Goal: Task Accomplishment & Management: Use online tool/utility

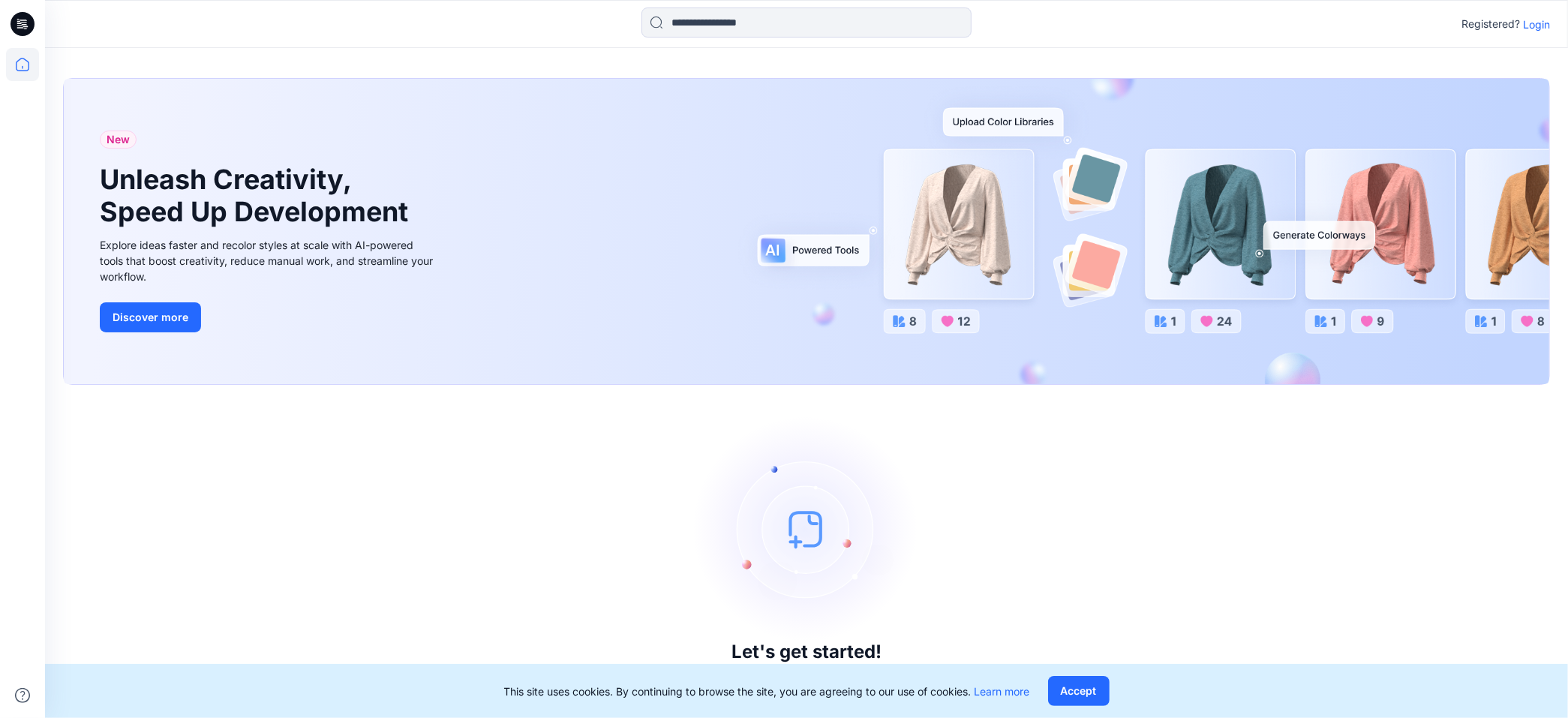
click at [1540, 28] on p "Login" at bounding box center [1536, 25] width 27 height 16
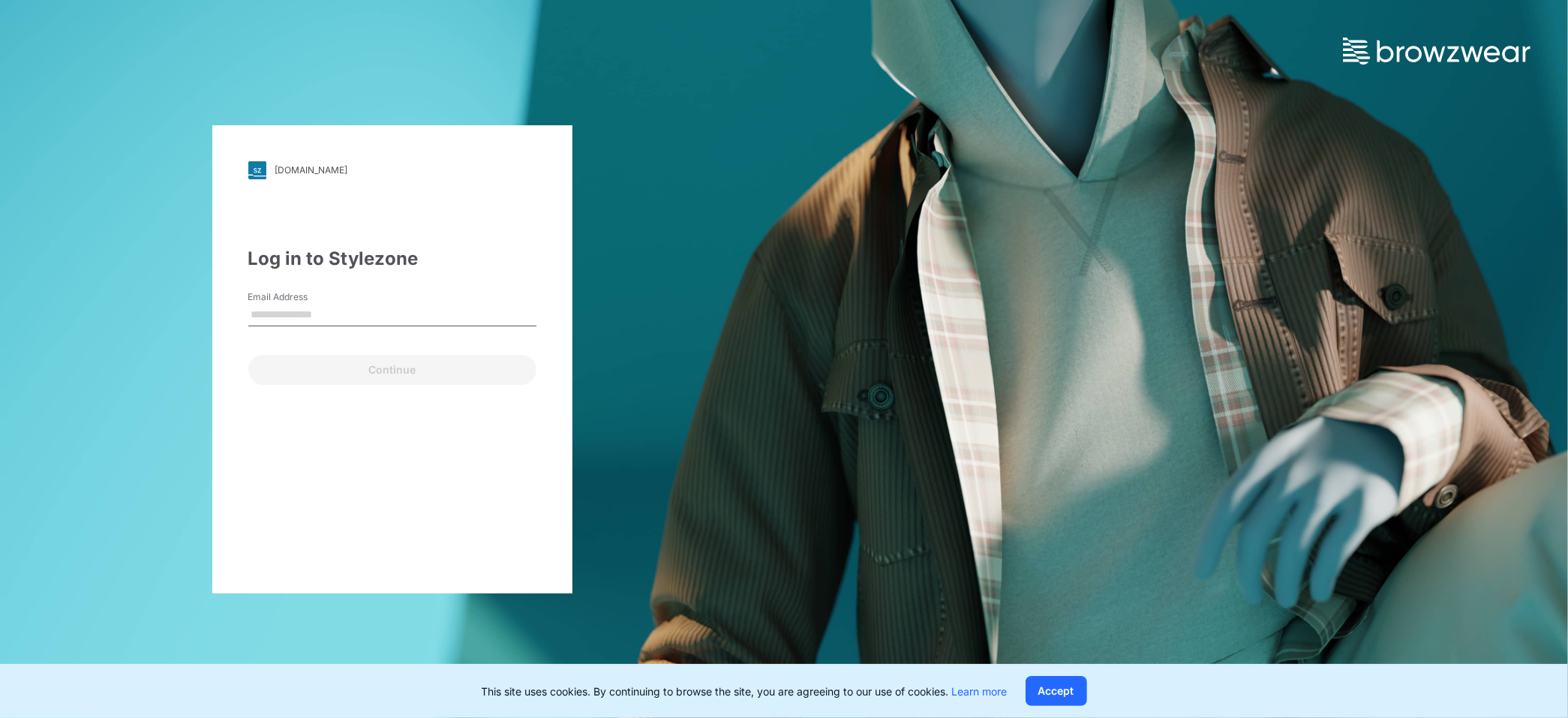
click at [361, 309] on input "Email Address" at bounding box center [393, 314] width 289 height 23
type input "**********"
click at [249, 355] on button "Continue" at bounding box center [393, 370] width 289 height 30
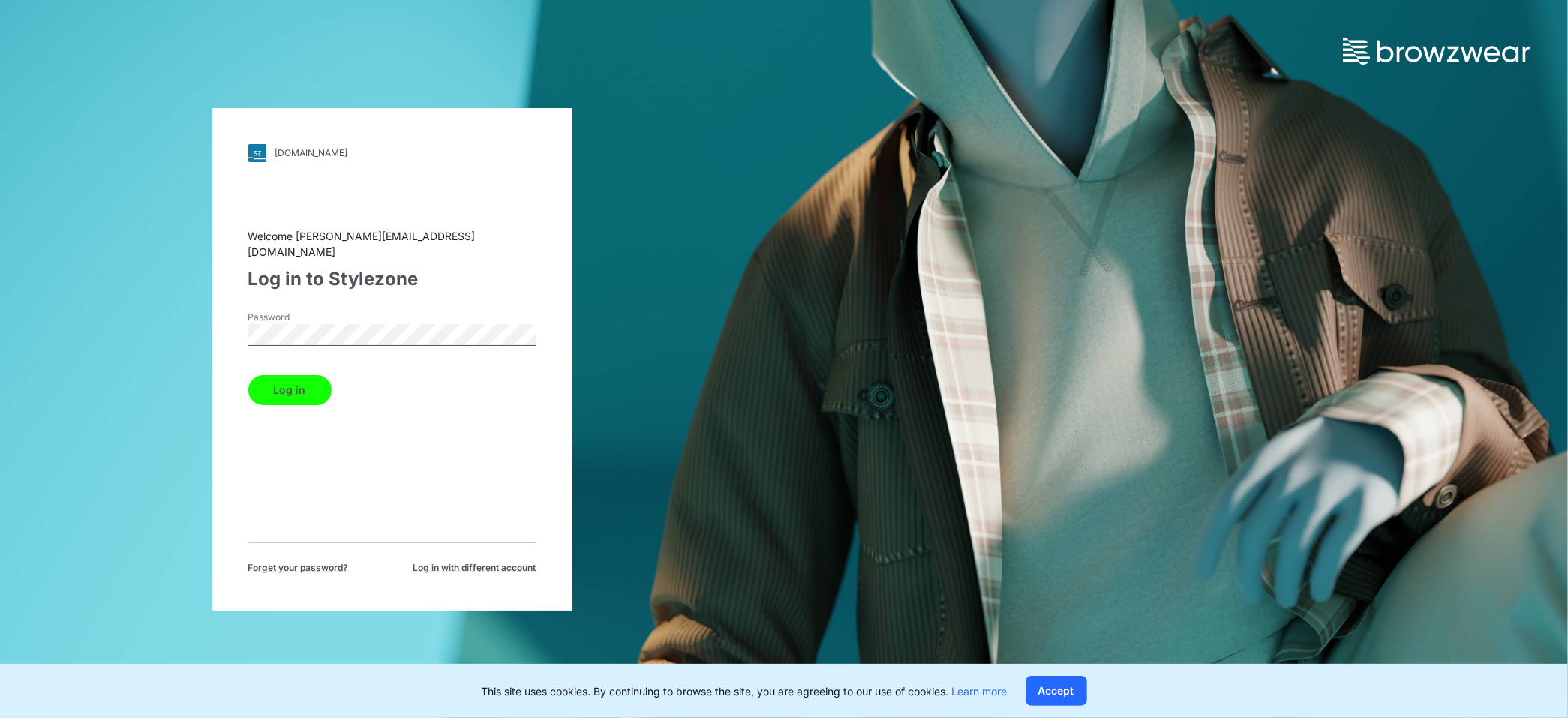
click at [308, 386] on button "Log in" at bounding box center [291, 390] width 84 height 30
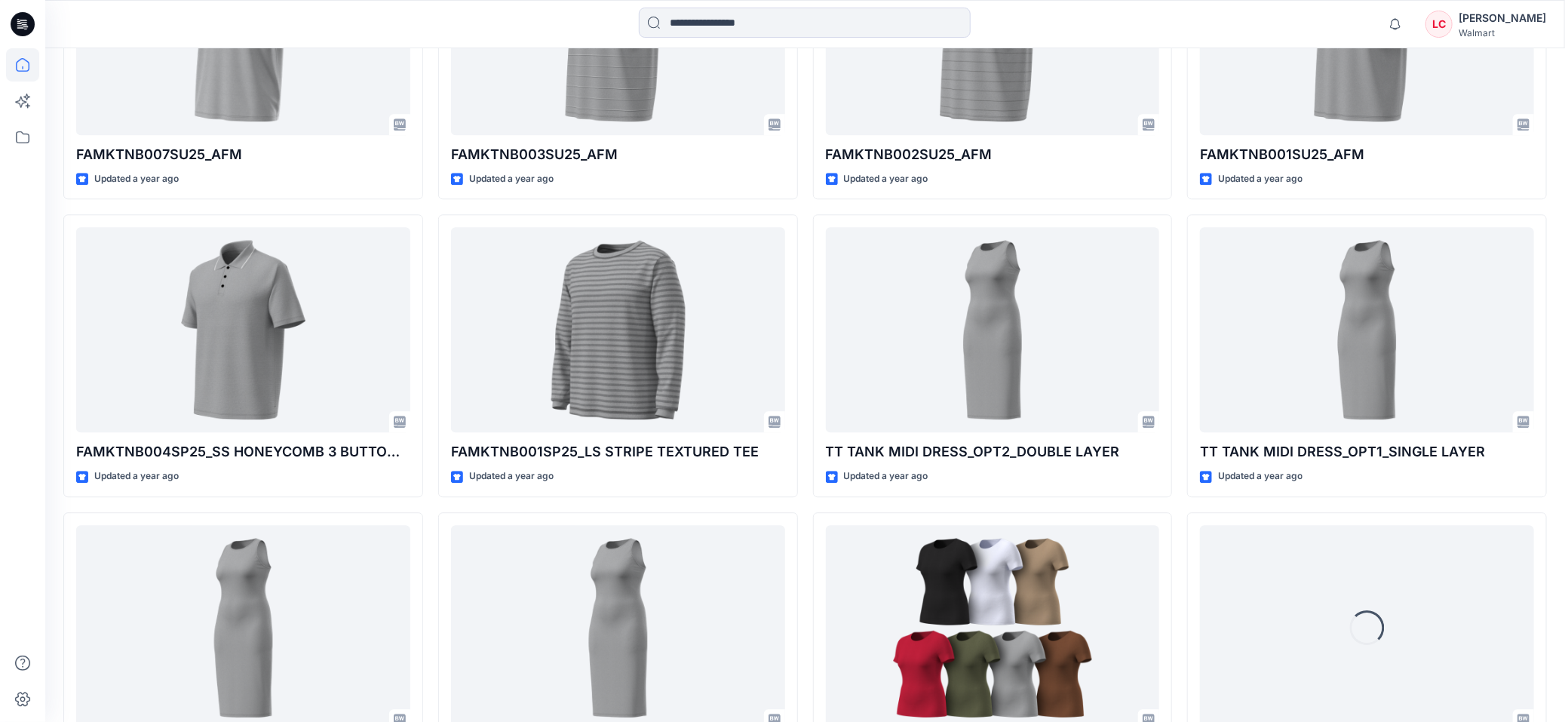
scroll to position [6075, 0]
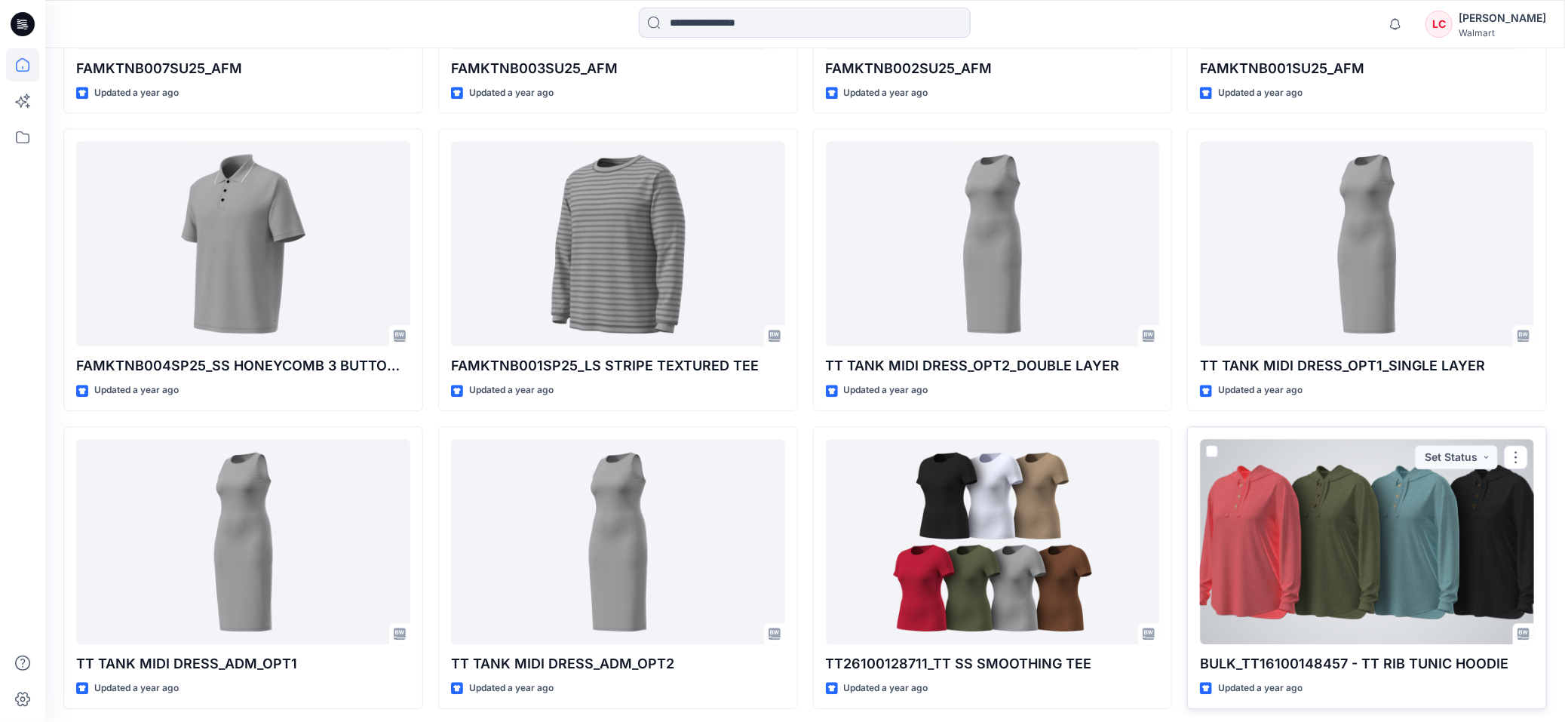
click at [1268, 534] on div at bounding box center [1367, 541] width 334 height 205
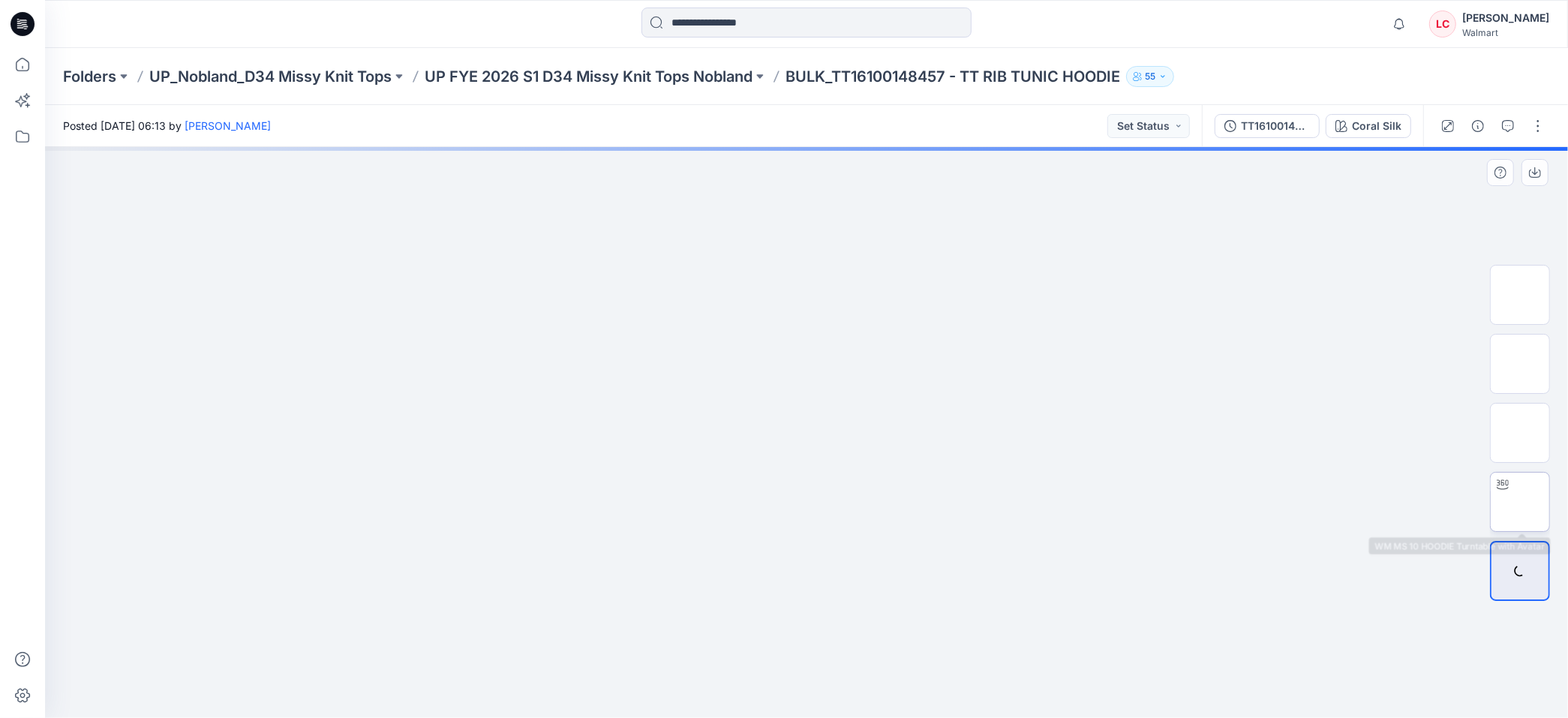
click at [1520, 502] on img at bounding box center [1520, 502] width 0 height 0
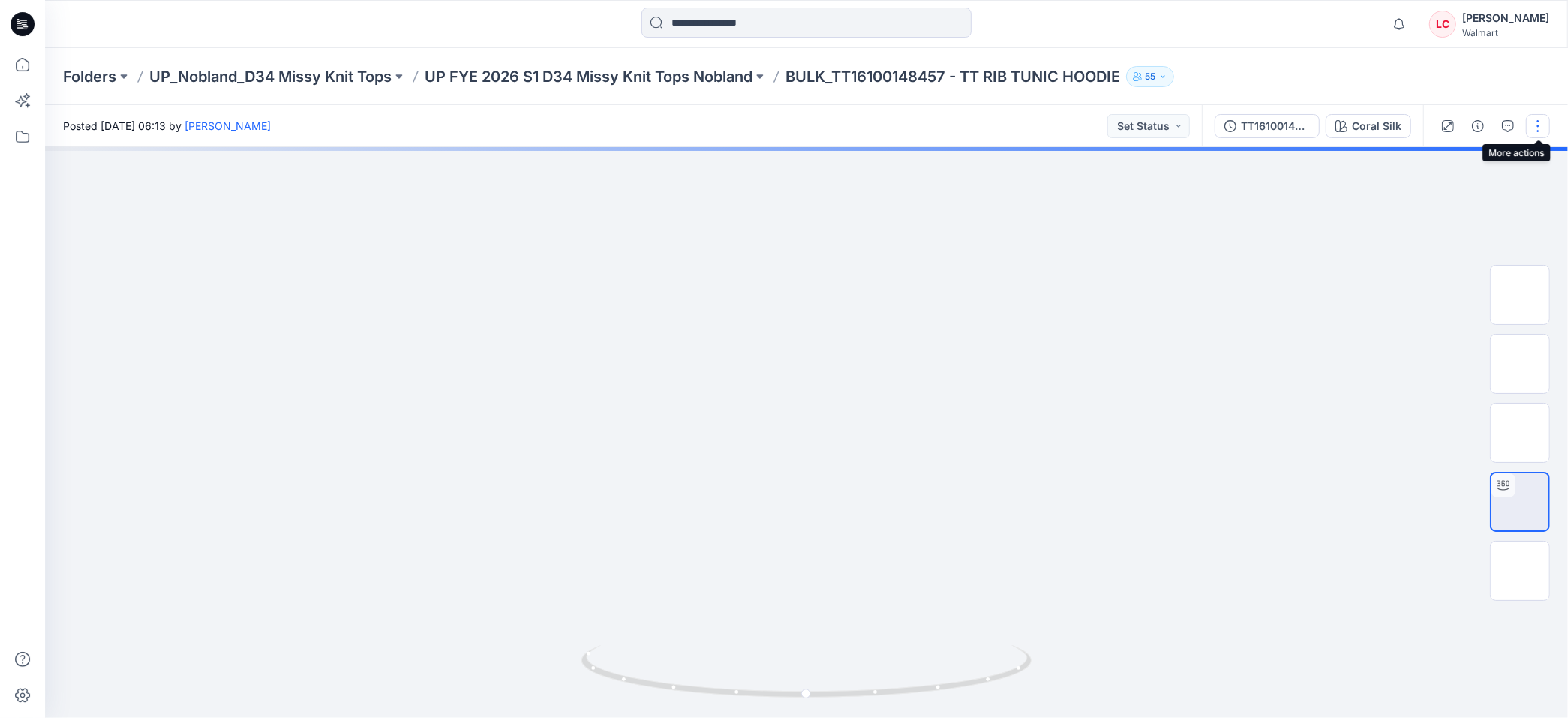
click at [1536, 131] on button "button" at bounding box center [1538, 126] width 24 height 24
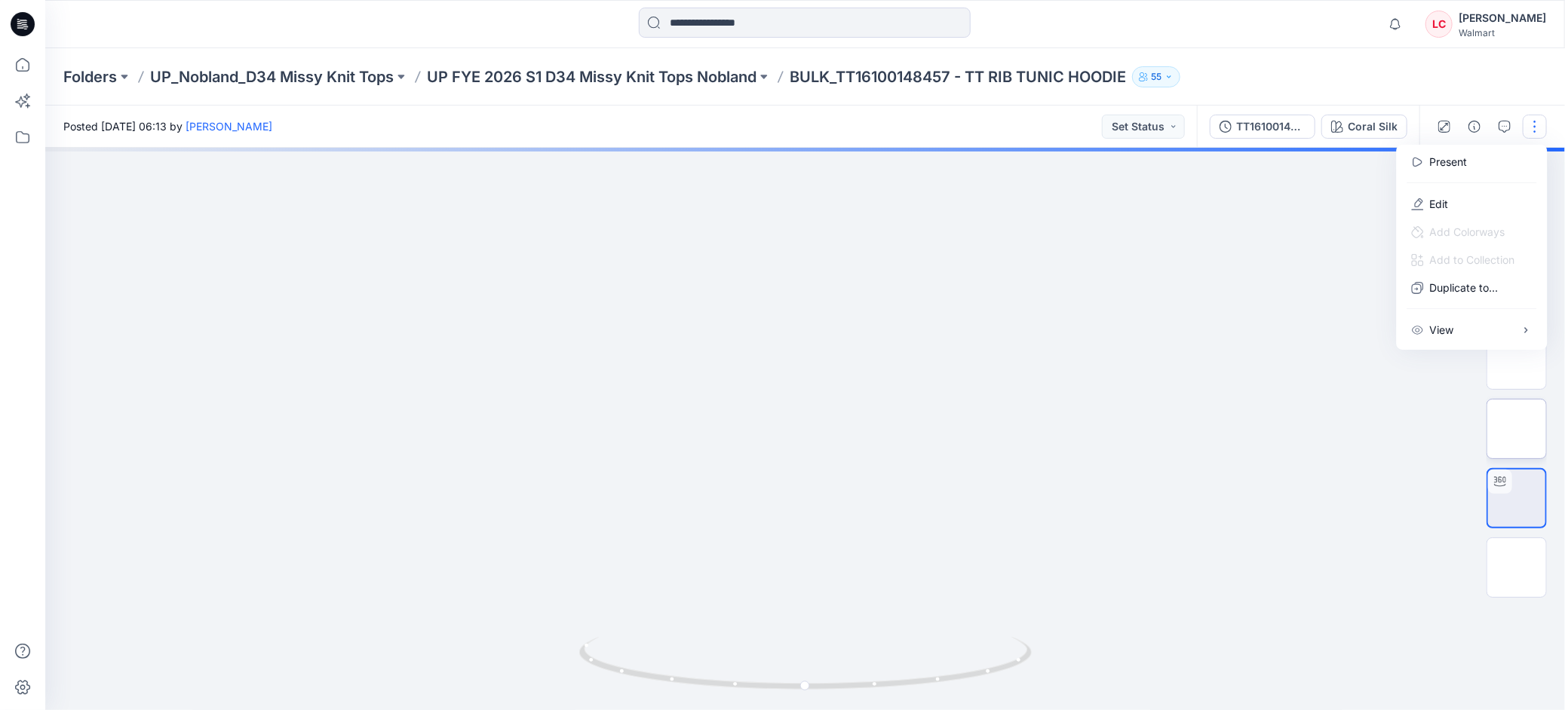
drag, startPoint x: 1335, startPoint y: 336, endPoint x: 1542, endPoint y: 426, distance: 225.6
click at [1335, 337] on div at bounding box center [805, 429] width 1520 height 563
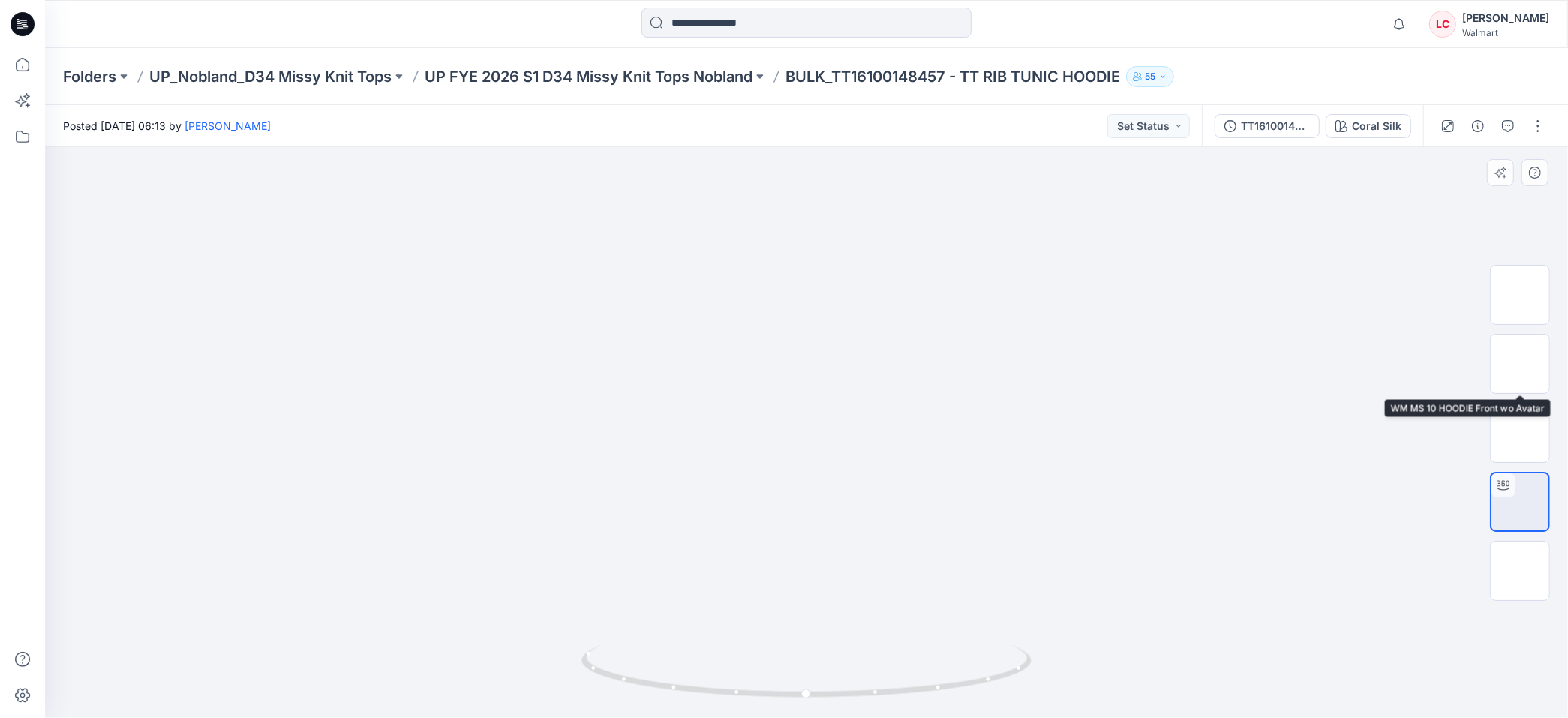
click at [1528, 333] on div at bounding box center [1520, 433] width 60 height 375
click at [1520, 364] on img at bounding box center [1520, 364] width 0 height 0
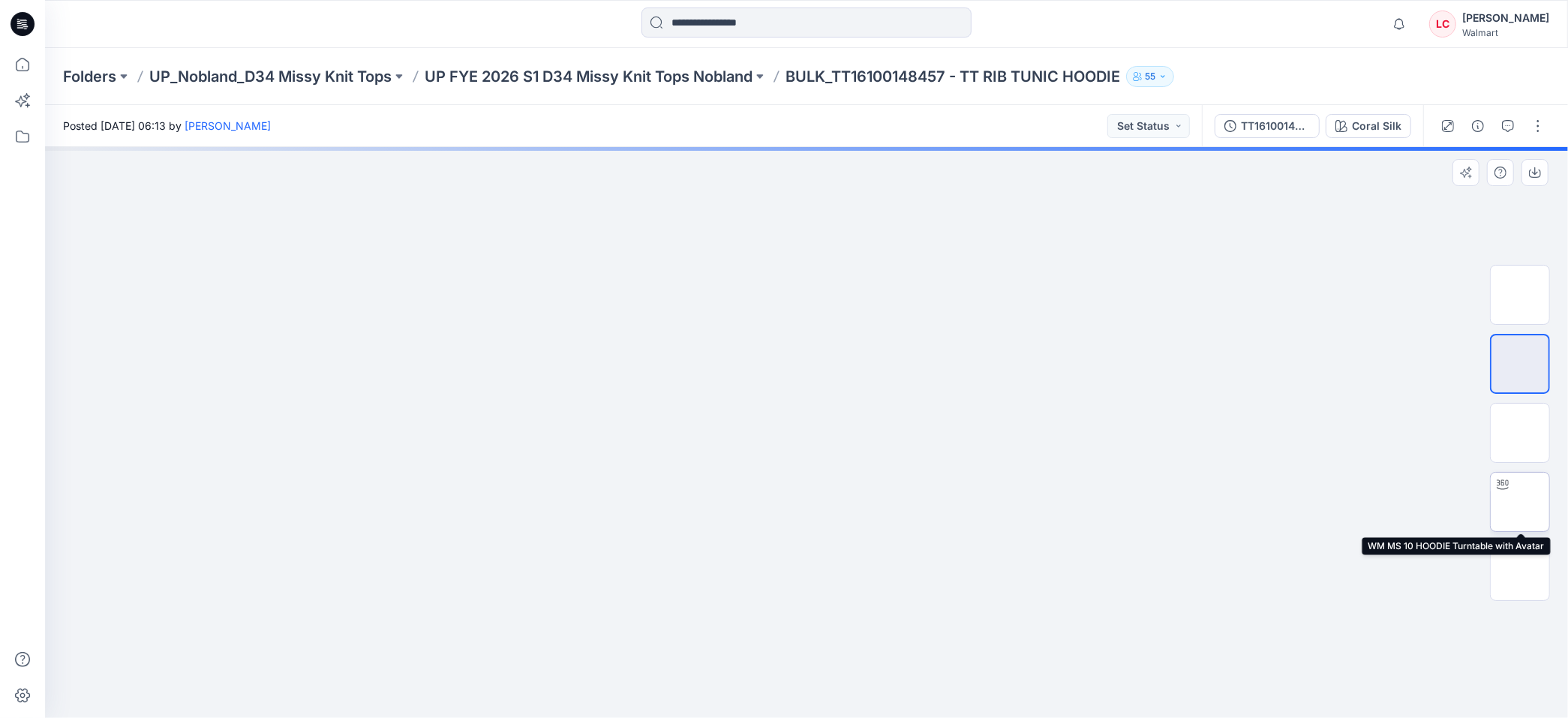
click at [1520, 502] on img at bounding box center [1520, 502] width 0 height 0
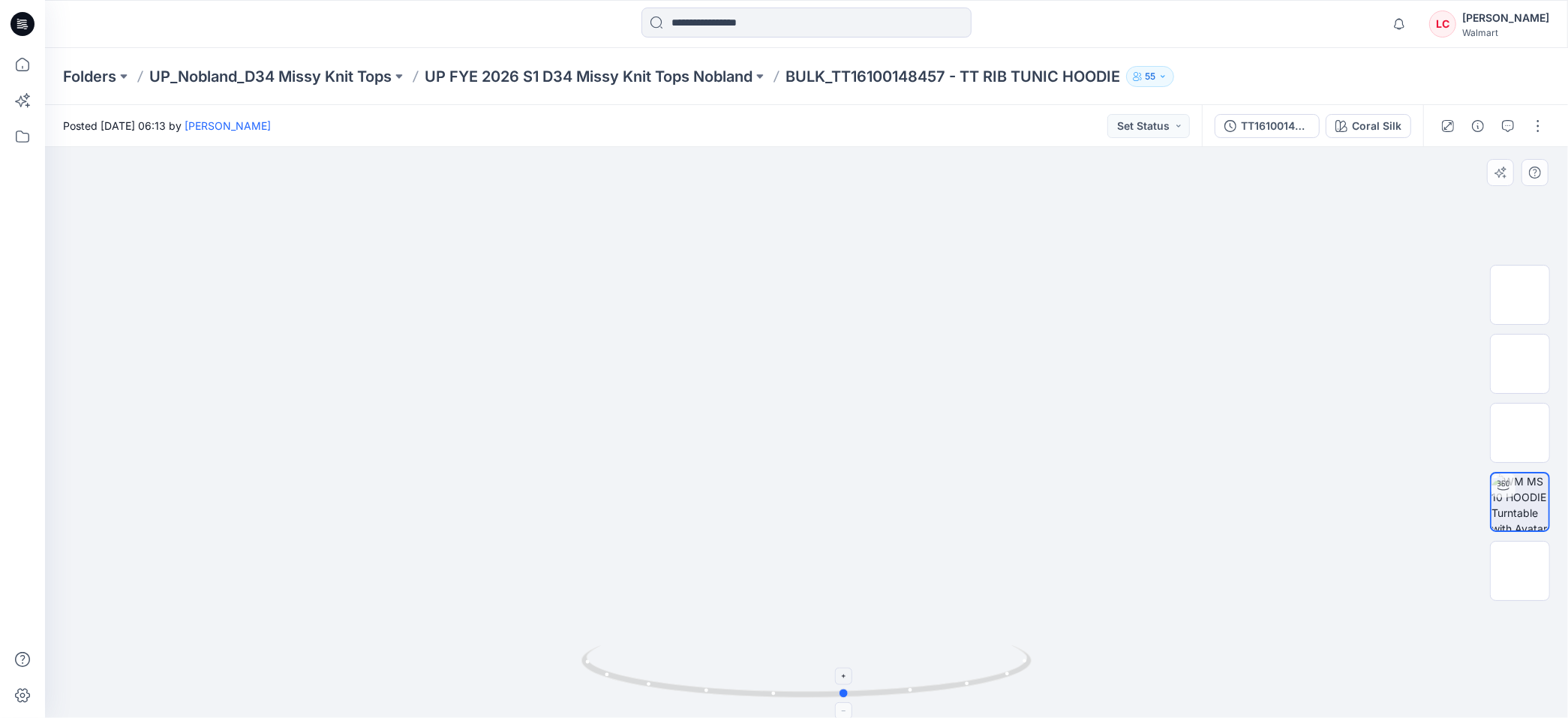
drag, startPoint x: 968, startPoint y: 680, endPoint x: 1007, endPoint y: 671, distance: 40.0
click at [1007, 671] on icon at bounding box center [809, 673] width 454 height 57
click at [1520, 364] on img at bounding box center [1520, 364] width 0 height 0
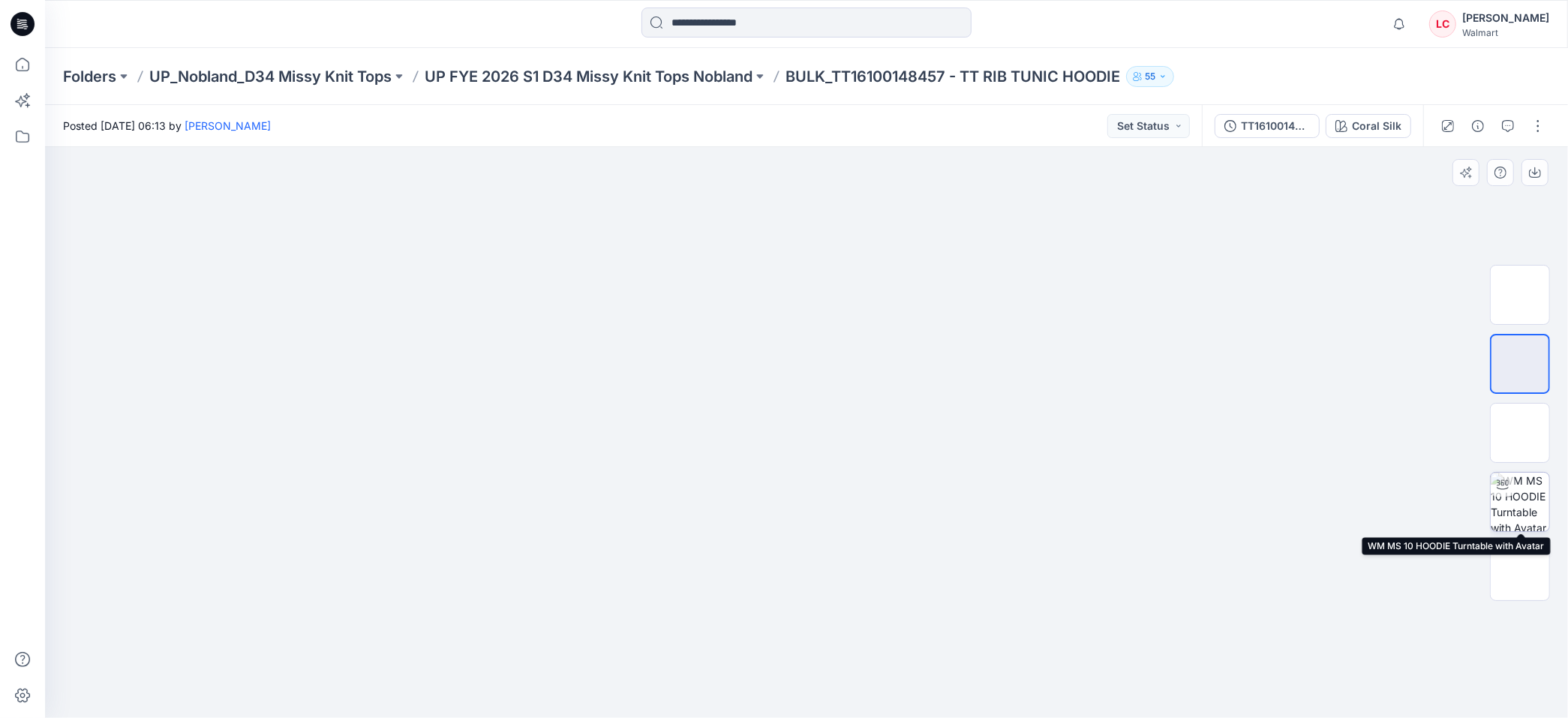
click at [1506, 495] on div at bounding box center [1503, 484] width 24 height 24
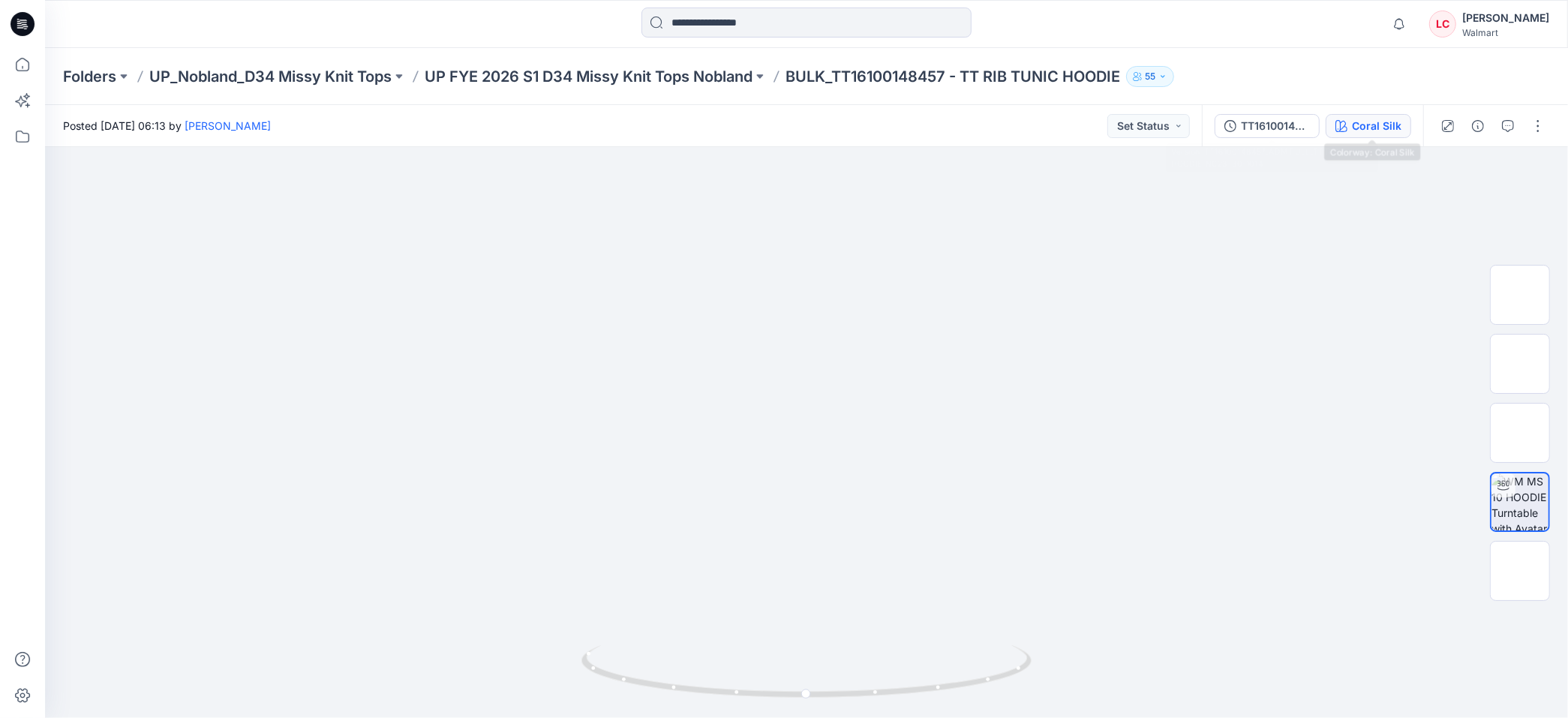
click at [1347, 137] on button "Coral Silk" at bounding box center [1369, 126] width 86 height 24
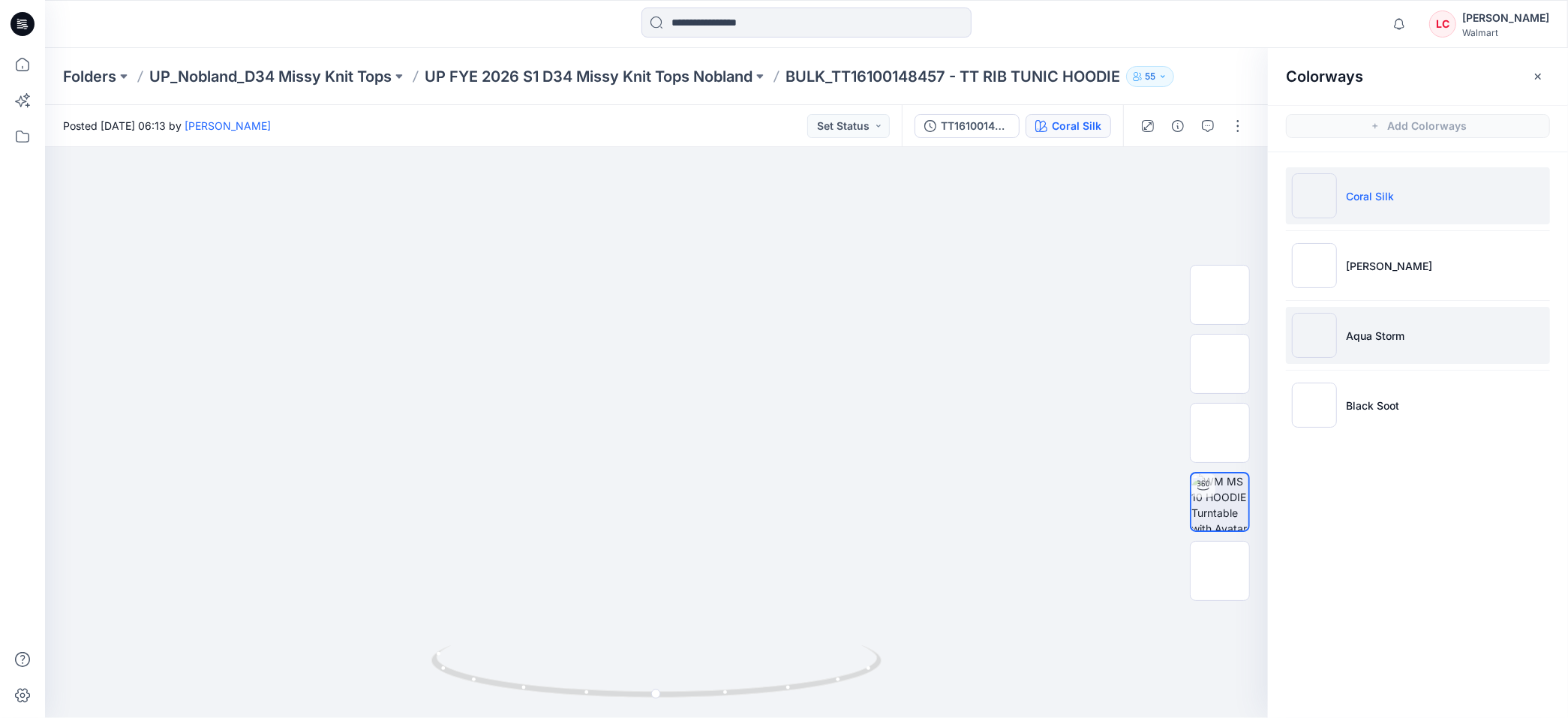
click at [1387, 352] on li "Aqua Storm" at bounding box center [1418, 334] width 264 height 57
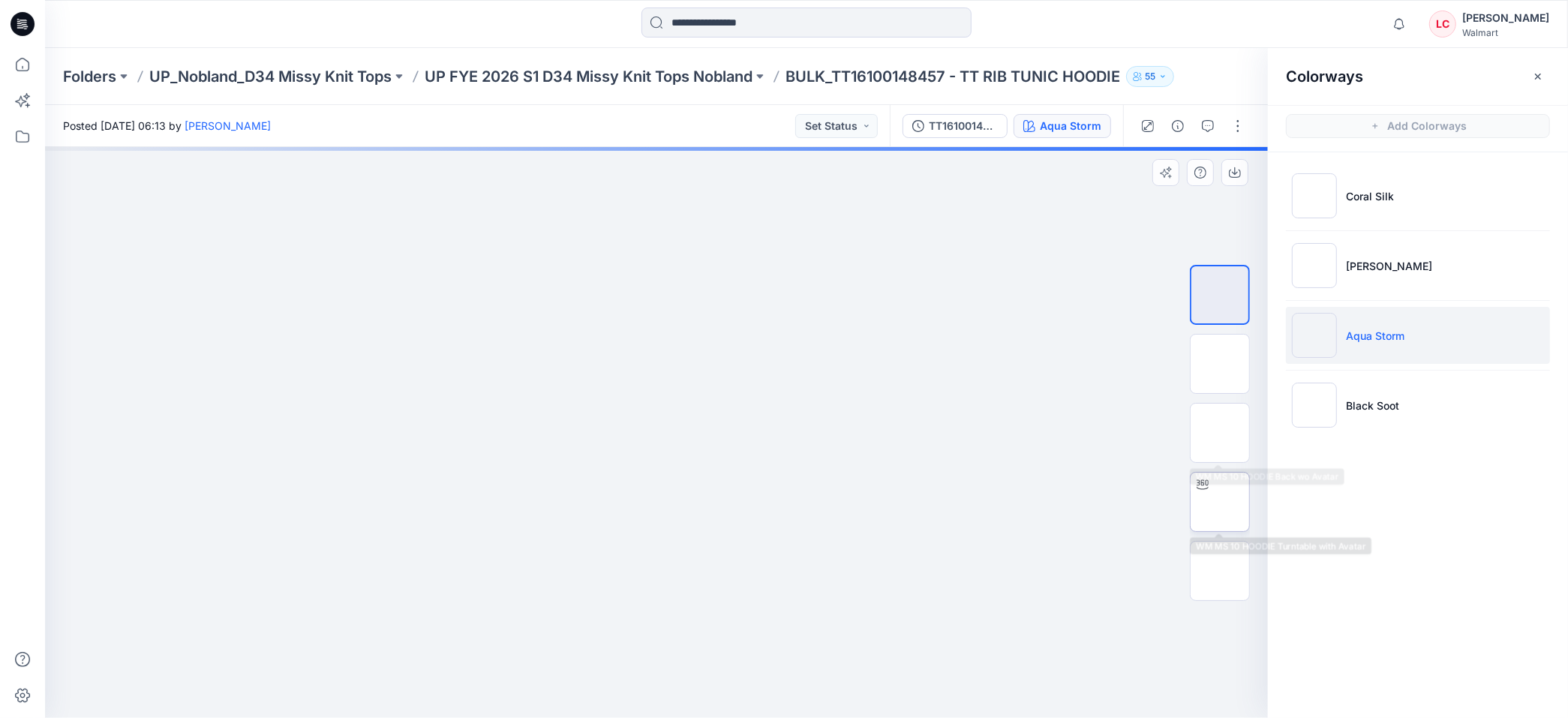
click at [1220, 502] on img at bounding box center [1220, 502] width 0 height 0
